Goal: Task Accomplishment & Management: Manage account settings

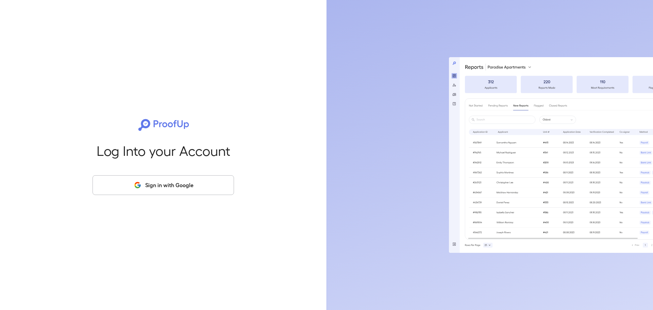
drag, startPoint x: 193, startPoint y: 194, endPoint x: 191, endPoint y: 188, distance: 6.4
click at [193, 193] on button "Sign in with Google" at bounding box center [162, 185] width 141 height 20
click at [191, 189] on button "Sign in with Google" at bounding box center [162, 185] width 141 height 20
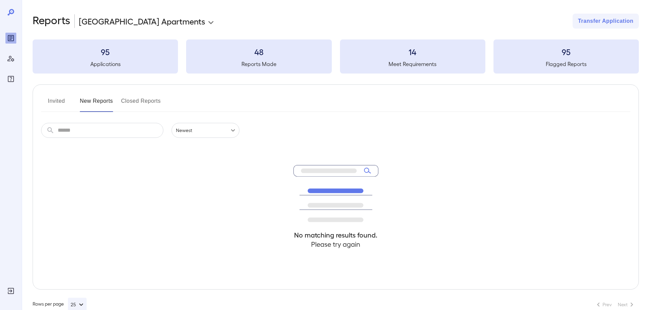
click at [135, 19] on body "**********" at bounding box center [323, 155] width 647 height 310
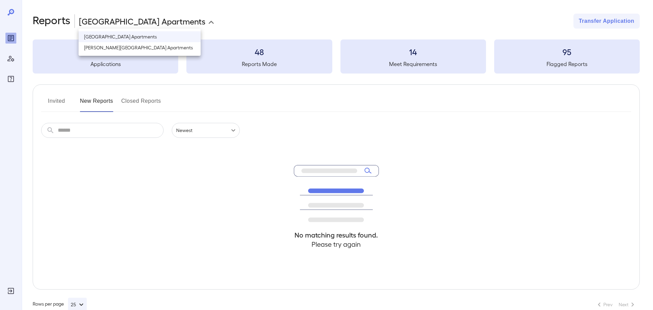
click at [104, 104] on div at bounding box center [326, 155] width 653 height 310
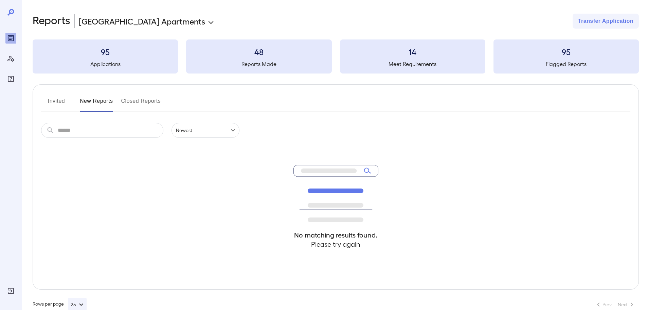
click at [69, 103] on button "Invited" at bounding box center [56, 104] width 31 height 16
click at [84, 102] on button "New Reports" at bounding box center [96, 104] width 33 height 16
click at [129, 101] on button "Closed Reports" at bounding box center [141, 104] width 40 height 16
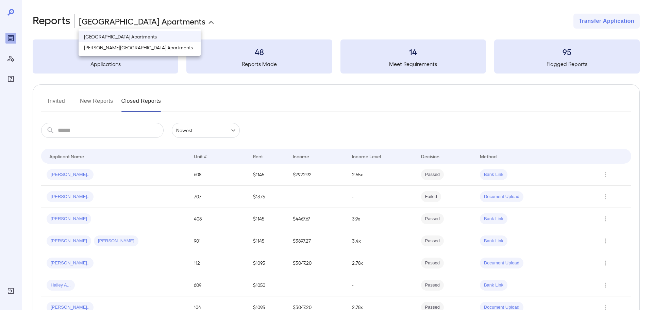
click at [179, 24] on body "**********" at bounding box center [326, 155] width 653 height 310
click at [156, 47] on li "[PERSON_NAME][GEOGRAPHIC_DATA] Apartments" at bounding box center [140, 47] width 122 height 11
type input "**********"
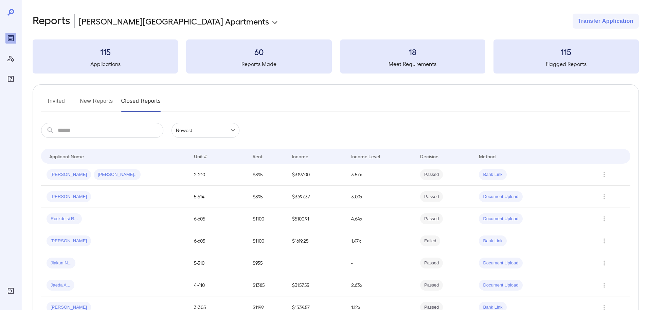
click at [62, 102] on button "Invited" at bounding box center [56, 104] width 31 height 16
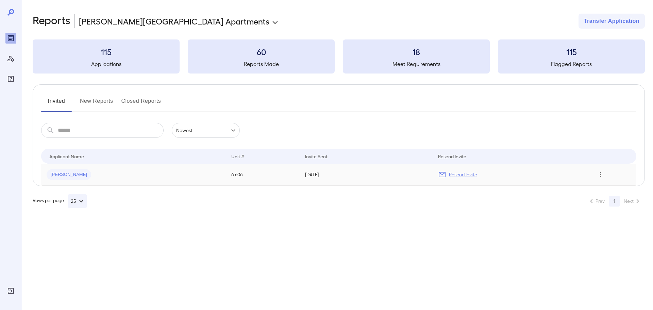
click at [603, 173] on icon "Row Actions" at bounding box center [599, 174] width 7 height 8
click at [85, 103] on div at bounding box center [326, 155] width 653 height 310
click at [595, 174] on button "Row Actions" at bounding box center [600, 174] width 11 height 11
click at [602, 197] on li "Remove Application" at bounding box center [620, 198] width 54 height 11
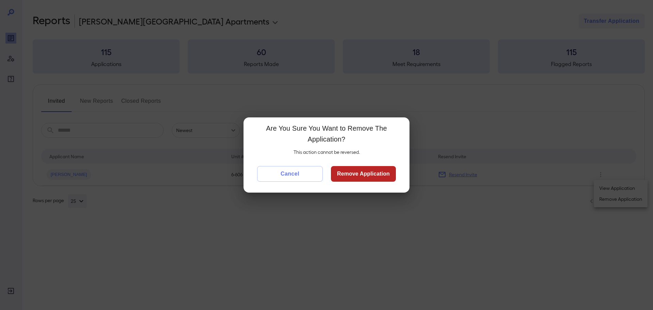
drag, startPoint x: 363, startPoint y: 171, endPoint x: 260, endPoint y: 185, distance: 103.6
click at [363, 171] on button "Remove Application" at bounding box center [363, 174] width 65 height 16
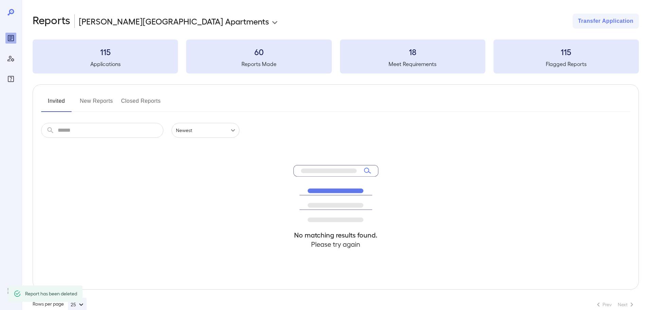
drag, startPoint x: 88, startPoint y: 96, endPoint x: 90, endPoint y: 101, distance: 6.0
click at [88, 96] on button "New Reports" at bounding box center [96, 104] width 33 height 16
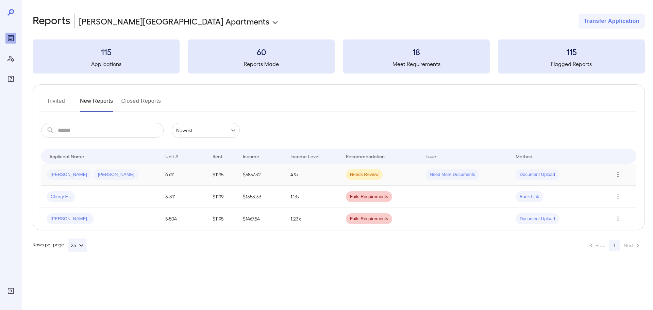
click at [618, 177] on icon "Row Actions" at bounding box center [617, 174] width 7 height 8
click at [617, 222] on li "Close Report" at bounding box center [620, 220] width 54 height 11
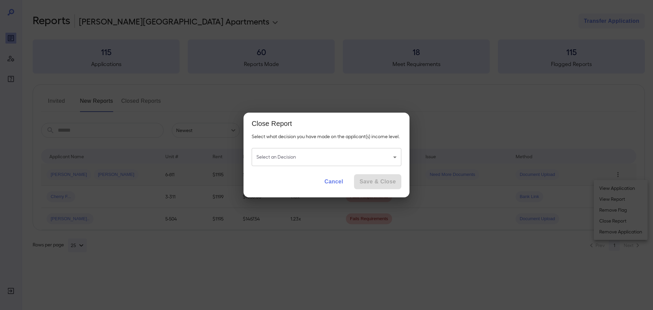
click at [332, 155] on body "**********" at bounding box center [326, 155] width 653 height 310
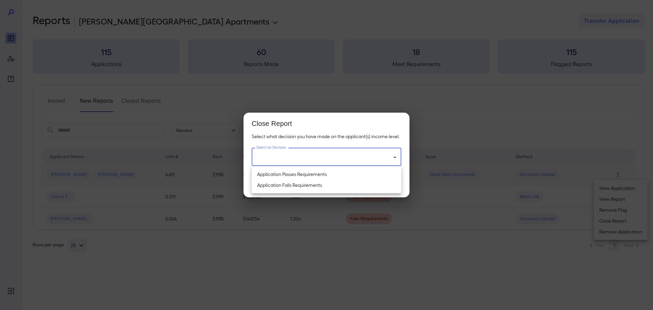
click at [331, 172] on li "Application Passes Requirements" at bounding box center [327, 174] width 150 height 11
type input "**********"
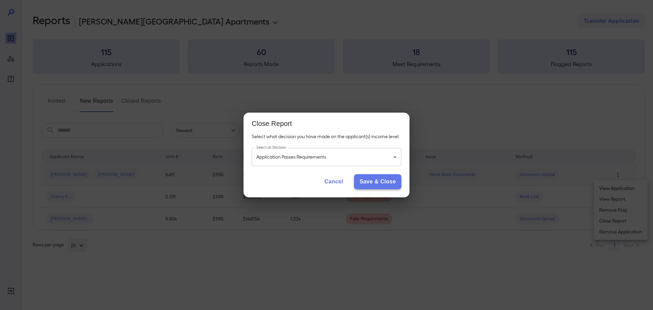
click at [377, 179] on button "Save & Close" at bounding box center [377, 181] width 47 height 15
